Goal: Task Accomplishment & Management: Manage account settings

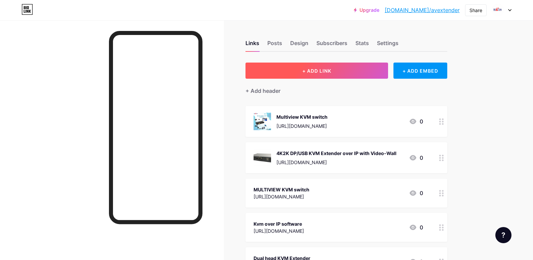
click at [317, 69] on span "+ ADD LINK" at bounding box center [316, 71] width 29 height 6
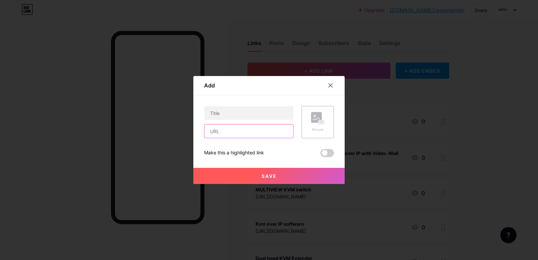
click at [222, 130] on input "text" at bounding box center [249, 130] width 89 height 13
paste input "[URL][DOMAIN_NAME]"
type input "[URL][DOMAIN_NAME]"
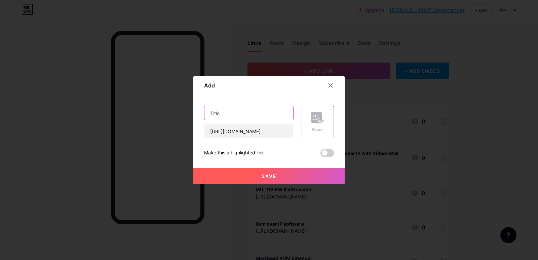
click at [226, 107] on input "text" at bounding box center [249, 112] width 89 height 13
paste input "HD USB KVM Extender"
type input "HD USB KVM Extender"
click at [255, 176] on button "Save" at bounding box center [268, 176] width 151 height 16
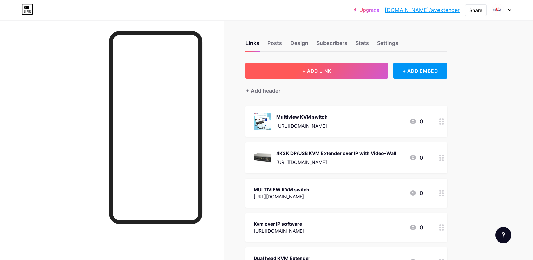
click at [334, 75] on button "+ ADD LINK" at bounding box center [317, 71] width 143 height 16
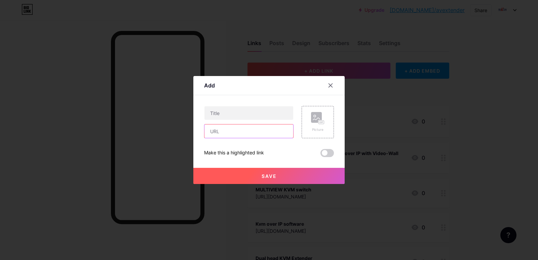
click at [225, 135] on input "text" at bounding box center [249, 130] width 89 height 13
paste input "[URL][DOMAIN_NAME]"
type input "[URL][DOMAIN_NAME]"
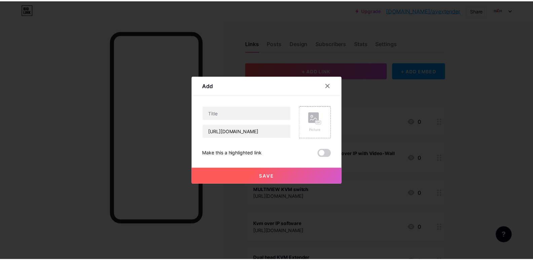
scroll to position [0, 0]
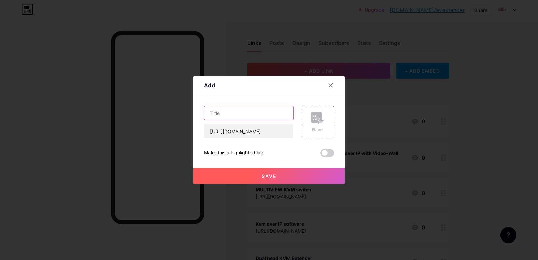
click at [215, 112] on input "text" at bounding box center [249, 112] width 89 height 13
paste input "DVI USB KVM Extender over IP"
type input "DVI USB KVM Extender over IP"
click at [264, 177] on span "Save" at bounding box center [269, 176] width 15 height 6
